Goal: Task Accomplishment & Management: Use online tool/utility

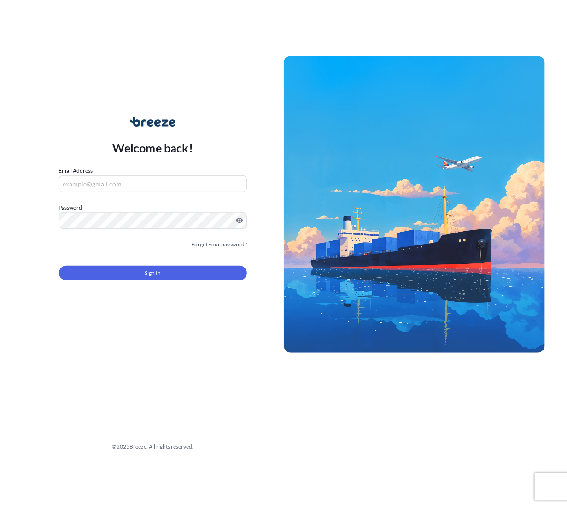
click at [117, 187] on input "Email Address" at bounding box center [153, 183] width 188 height 17
type input "[PERSON_NAME][EMAIL_ADDRESS][DOMAIN_NAME]"
click at [98, 471] on div "Welcome back! Email Address [PERSON_NAME][EMAIL_ADDRESS][DOMAIN_NAME] Password …" at bounding box center [283, 253] width 567 height 507
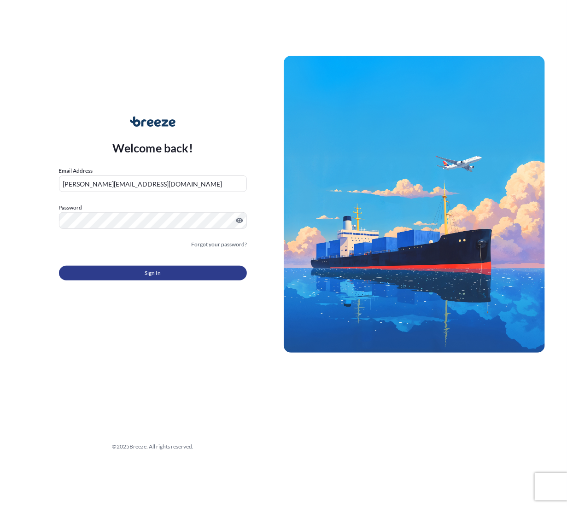
click at [107, 269] on button "Sign In" at bounding box center [153, 273] width 188 height 15
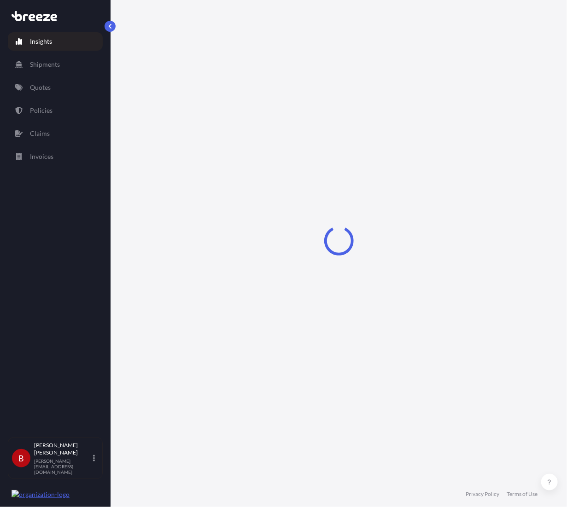
select select "2025"
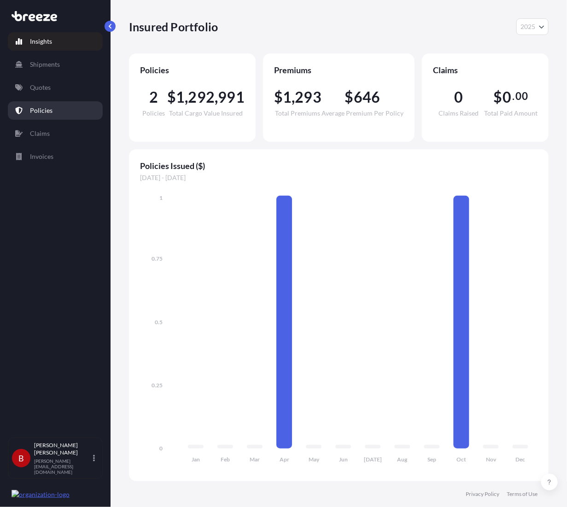
click at [39, 111] on p "Policies" at bounding box center [41, 110] width 23 height 9
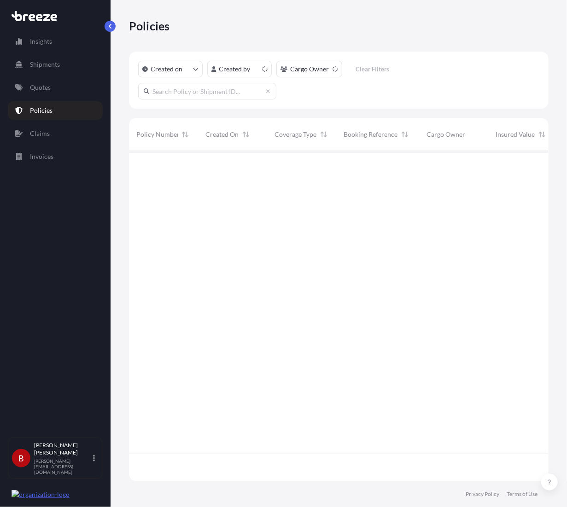
scroll to position [328, 413]
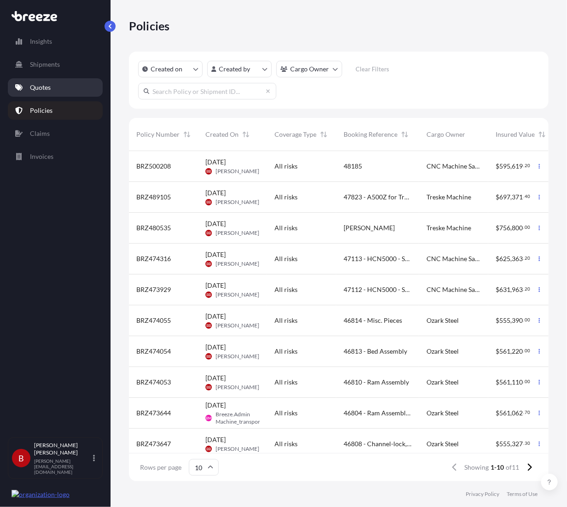
click at [37, 91] on p "Quotes" at bounding box center [40, 87] width 21 height 9
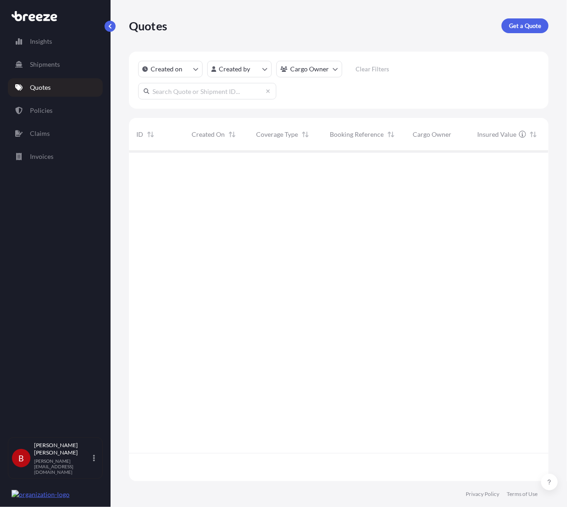
scroll to position [328, 413]
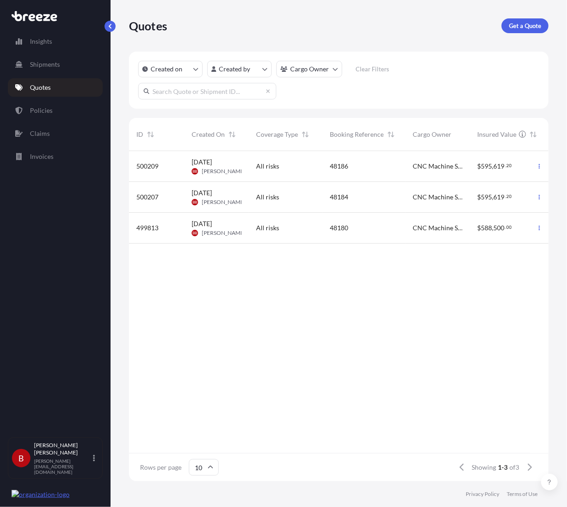
click at [168, 166] on div "500209" at bounding box center [156, 166] width 41 height 9
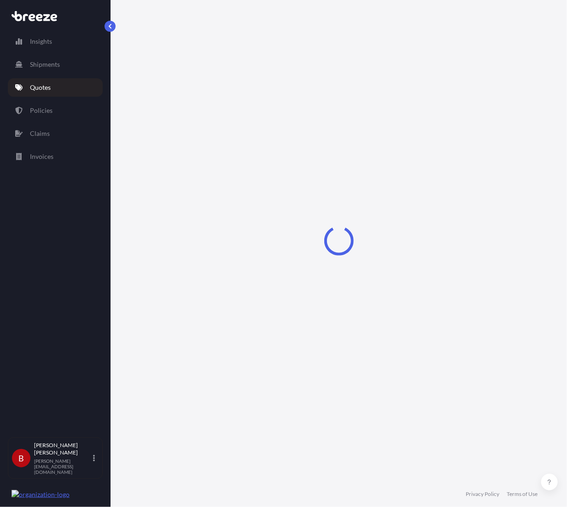
select select "Road"
select select "2"
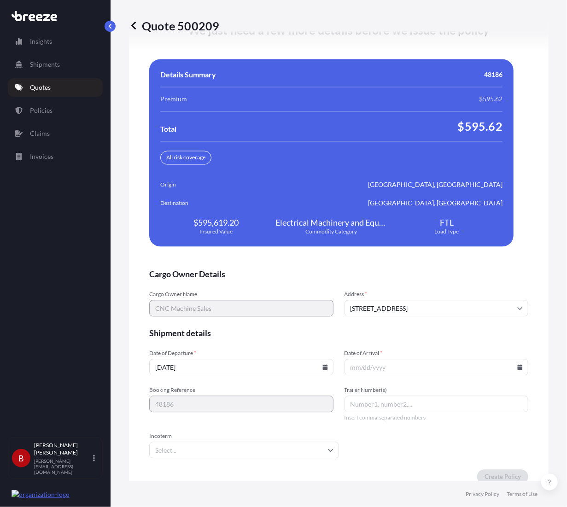
scroll to position [1959, 0]
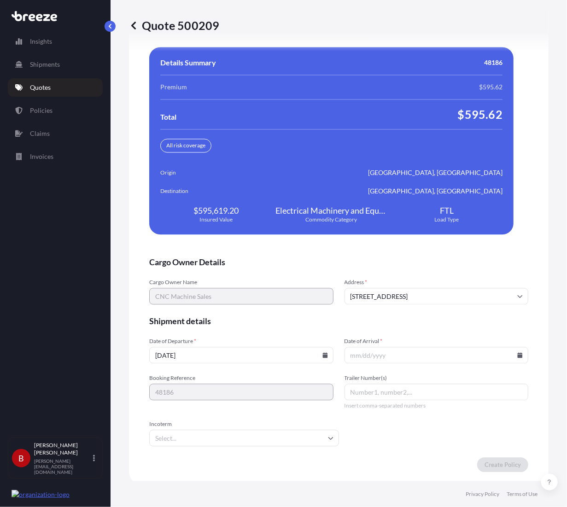
click at [411, 356] on input "Date of Arrival *" at bounding box center [436, 355] width 184 height 17
click at [518, 353] on icon at bounding box center [520, 356] width 5 height 6
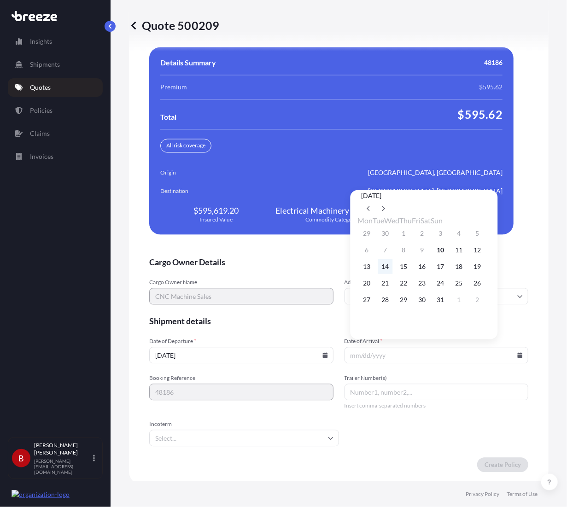
click at [392, 270] on button "14" at bounding box center [385, 266] width 15 height 15
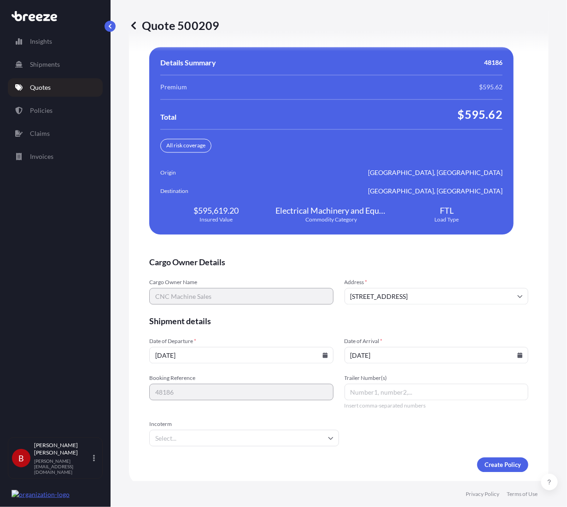
click at [518, 353] on icon at bounding box center [520, 356] width 5 height 6
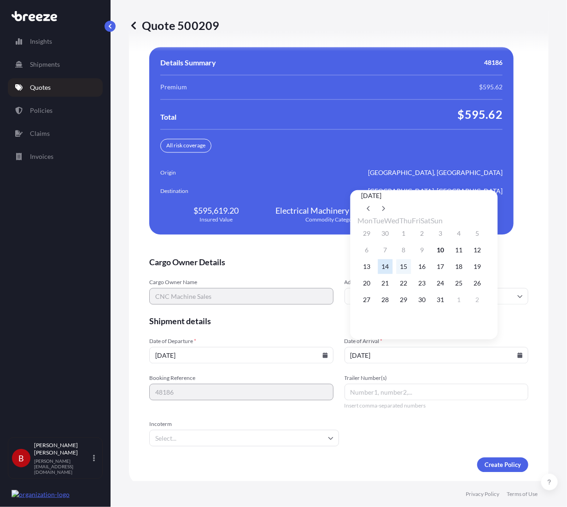
click at [411, 271] on button "15" at bounding box center [404, 266] width 15 height 15
type input "[DATE]"
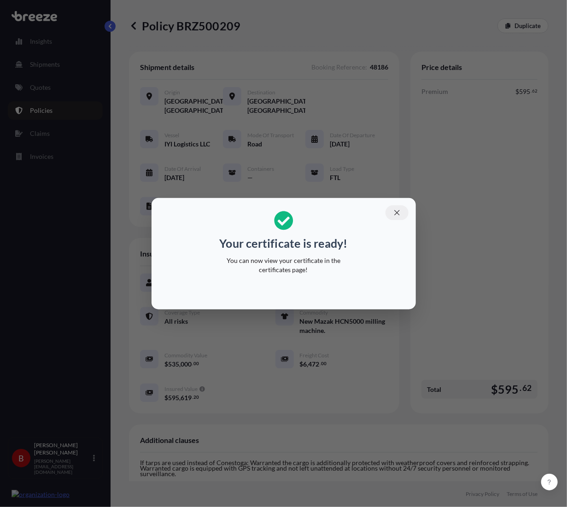
click at [392, 213] on button "button" at bounding box center [396, 212] width 23 height 15
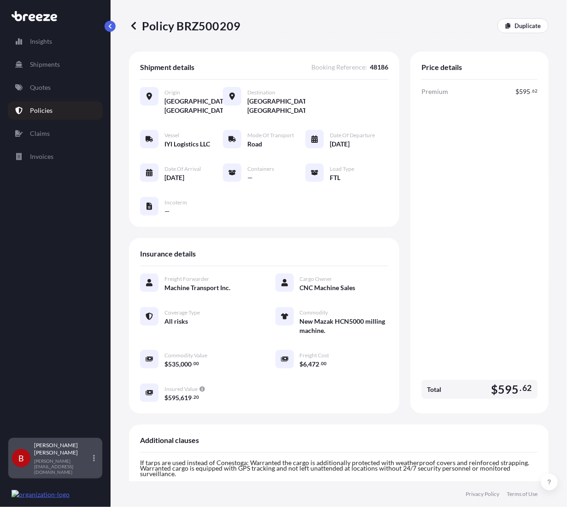
click at [93, 465] on div "B [PERSON_NAME] [PERSON_NAME][EMAIL_ADDRESS][DOMAIN_NAME]" at bounding box center [55, 458] width 87 height 33
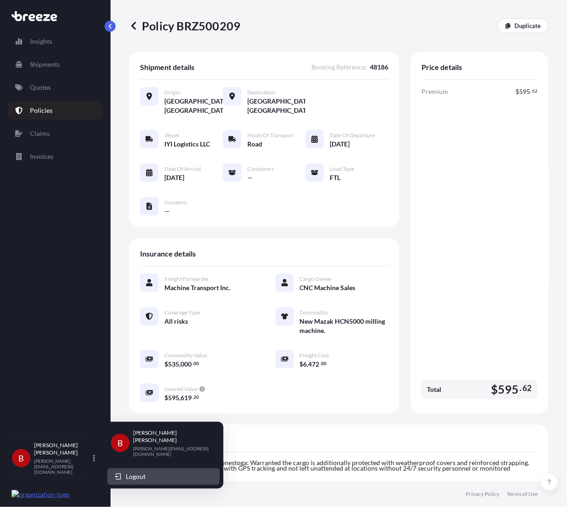
click at [124, 468] on button "Logout" at bounding box center [163, 476] width 112 height 17
